Goal: Information Seeking & Learning: Find specific fact

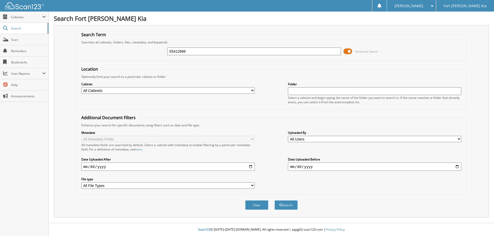
type input "S5412668"
click at [275, 201] on button "Search" at bounding box center [286, 206] width 23 height 10
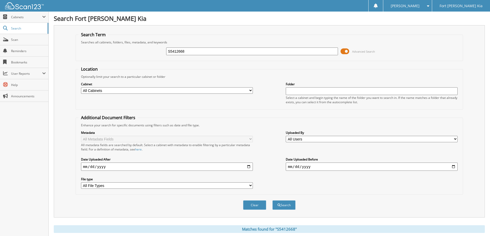
click at [342, 51] on span at bounding box center [345, 52] width 9 height 8
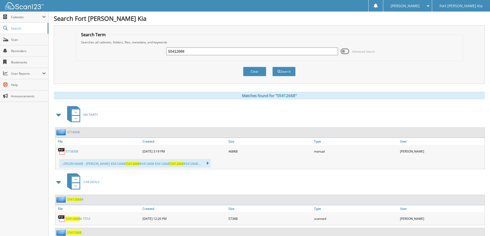
click at [57, 115] on span at bounding box center [58, 114] width 7 height 9
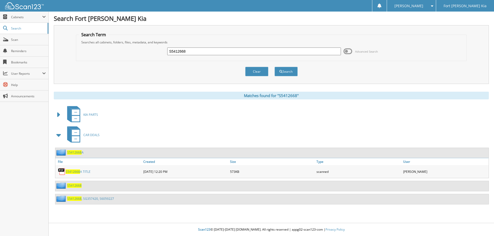
click at [93, 197] on link "S5412668 , SG357420, S6059227" at bounding box center [90, 199] width 47 height 4
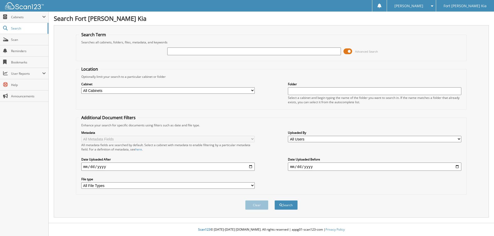
type input "1762 COVE CT, LONGMONT, CO, 80503"
click at [233, 54] on input "1762 COVE CT, LONGMONT, CO, 80503" at bounding box center [253, 52] width 173 height 8
paste input "TG010453"
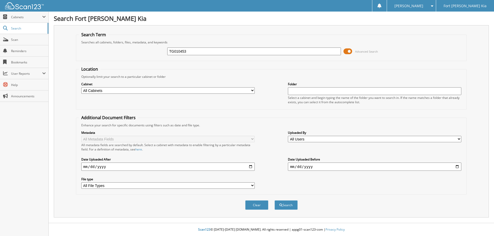
type input "TG010453"
click at [275, 201] on button "Search" at bounding box center [286, 206] width 23 height 10
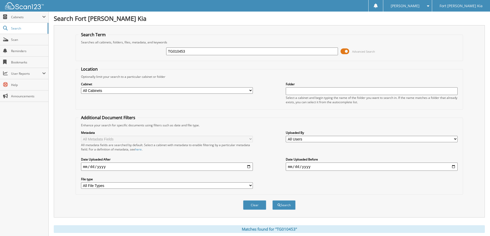
click at [345, 51] on span at bounding box center [345, 52] width 9 height 8
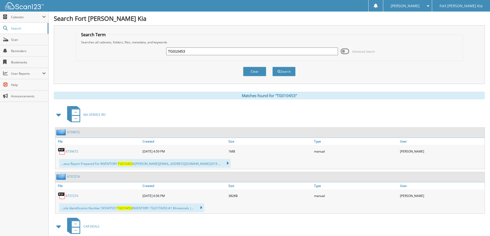
click at [56, 114] on span at bounding box center [58, 114] width 7 height 9
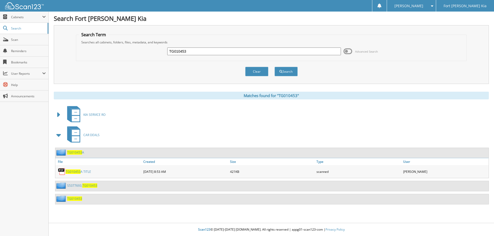
click at [78, 185] on link "S5377693, TG010453" at bounding box center [82, 186] width 30 height 4
